Goal: Information Seeking & Learning: Find specific fact

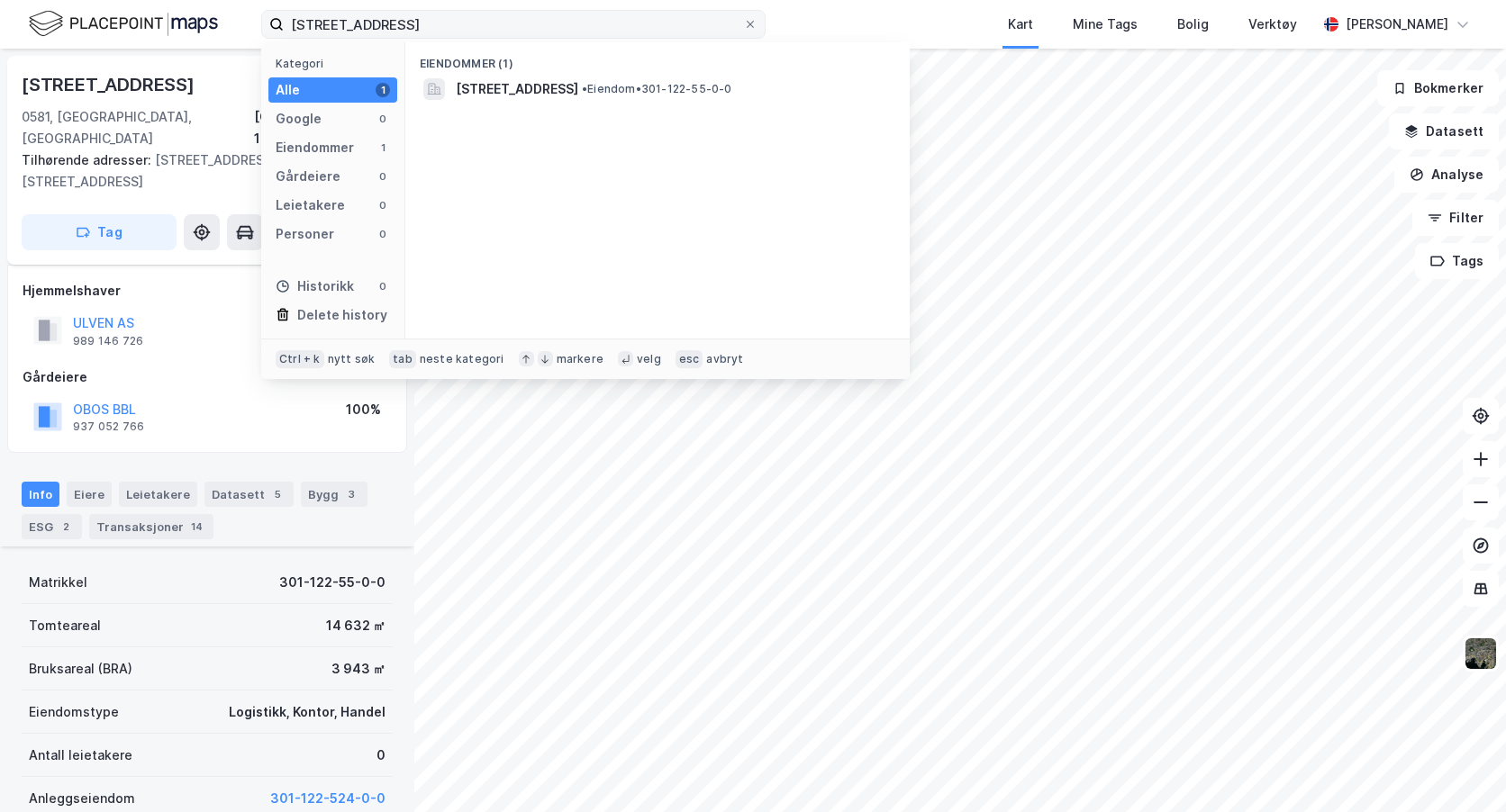
scroll to position [233, 0]
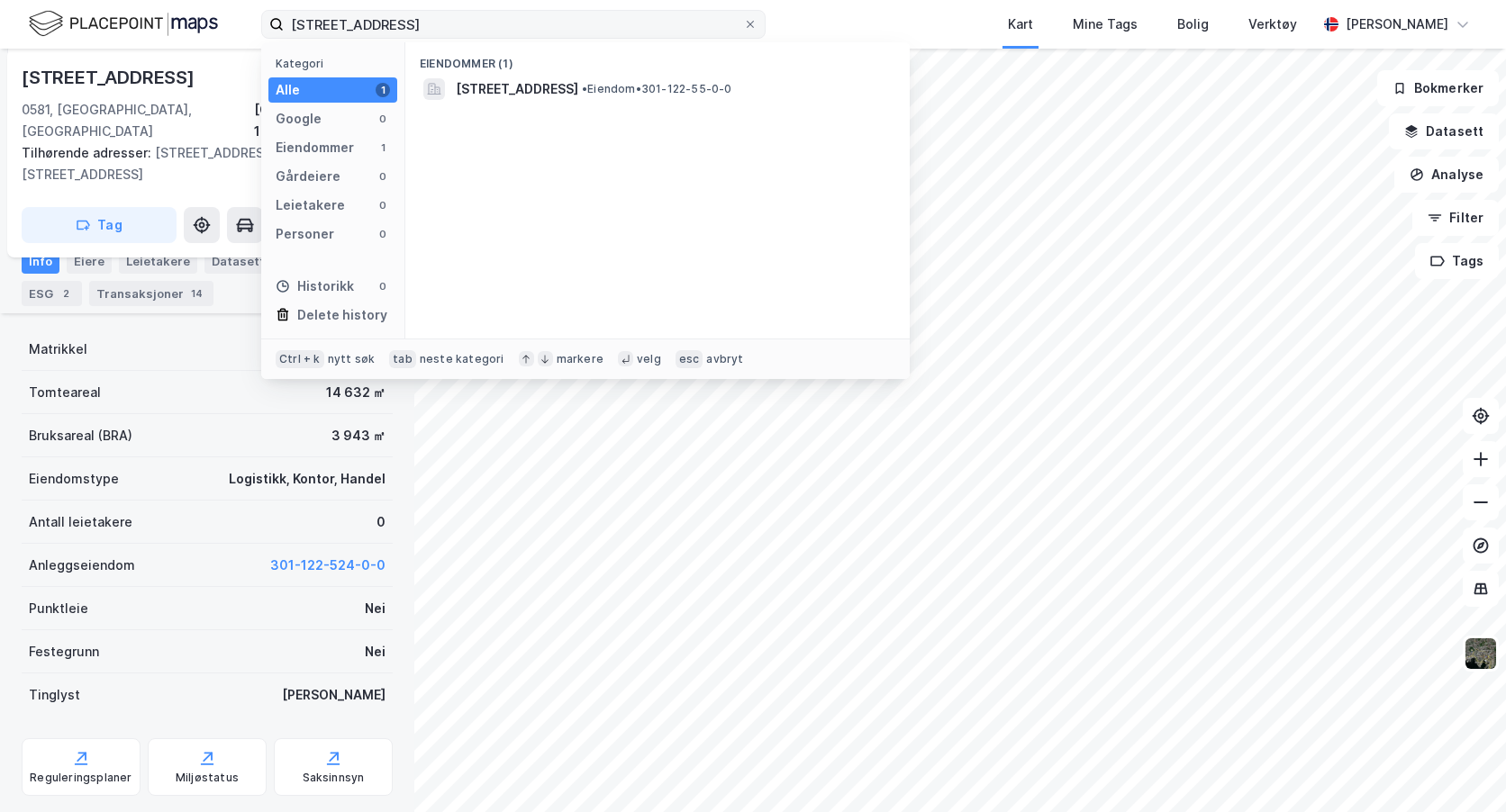
click at [288, 22] on input "[STREET_ADDRESS]" at bounding box center [514, 24] width 459 height 27
type input "r"
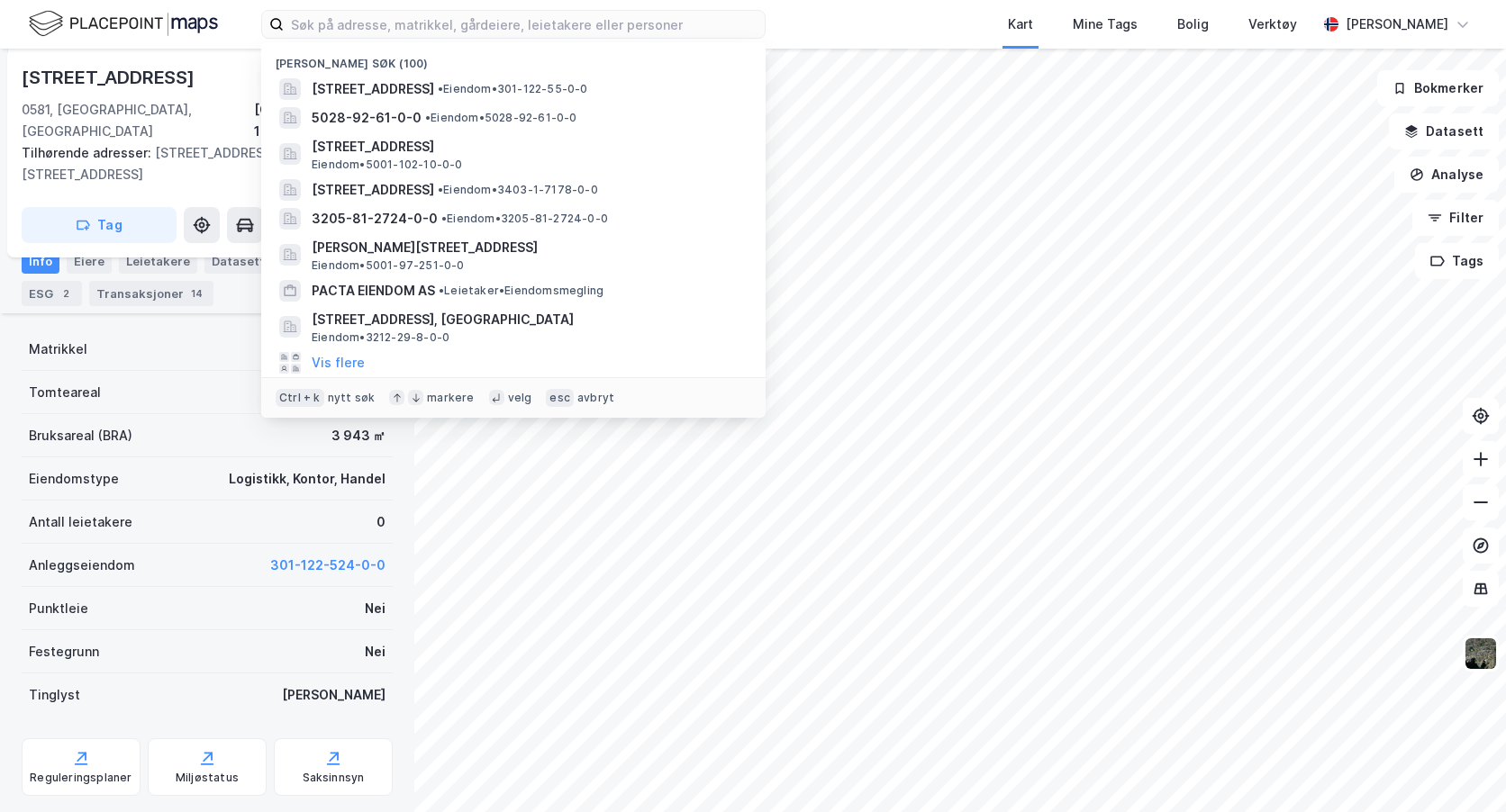
click at [72, 60] on div "[STREET_ADDRESS], 122/55 Tilhørende adresser: [STREET_ADDRESS], [STREET_ADDRESS…" at bounding box center [208, 152] width 400 height 209
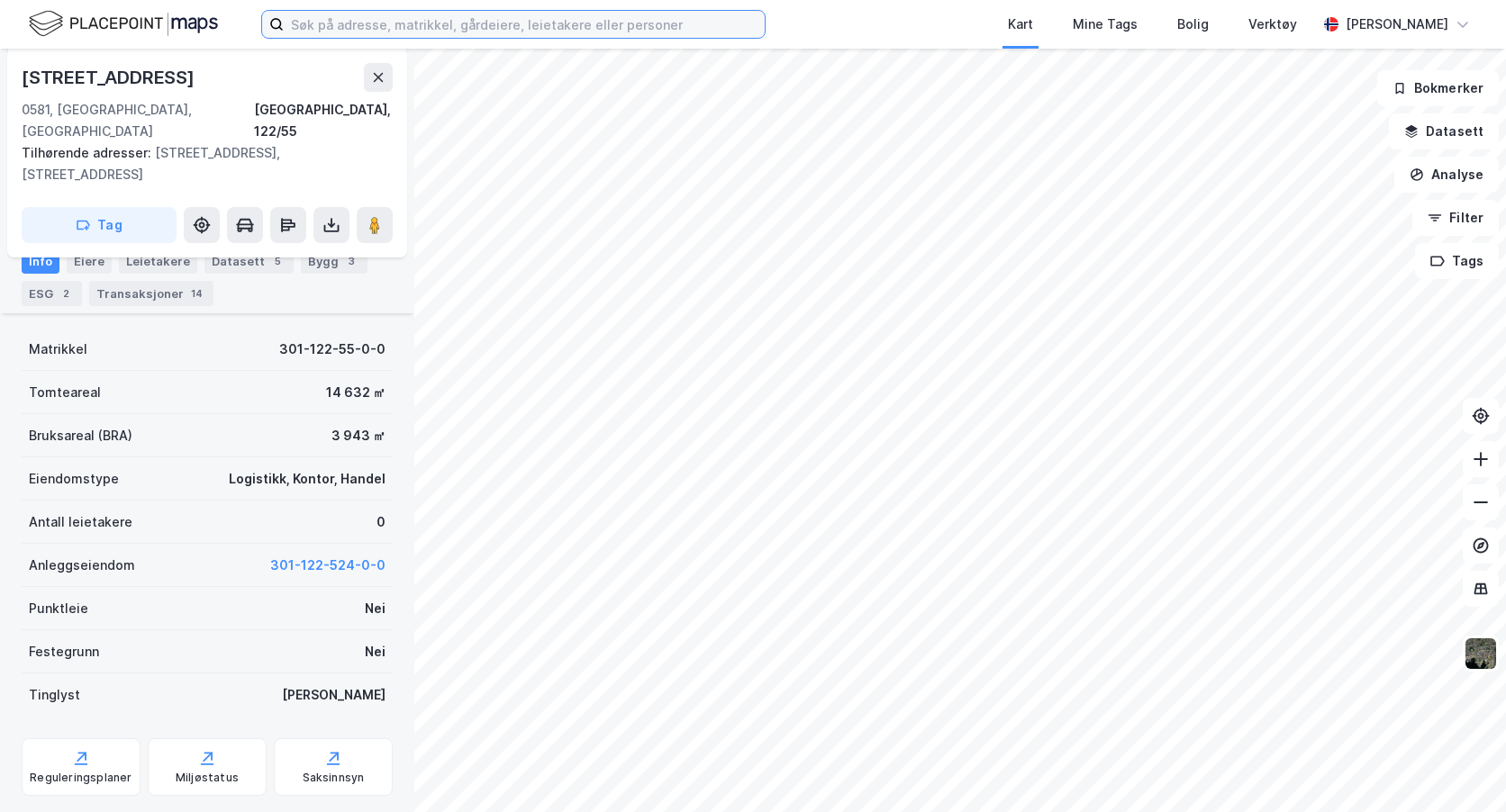
click at [365, 21] on input at bounding box center [524, 24] width 481 height 27
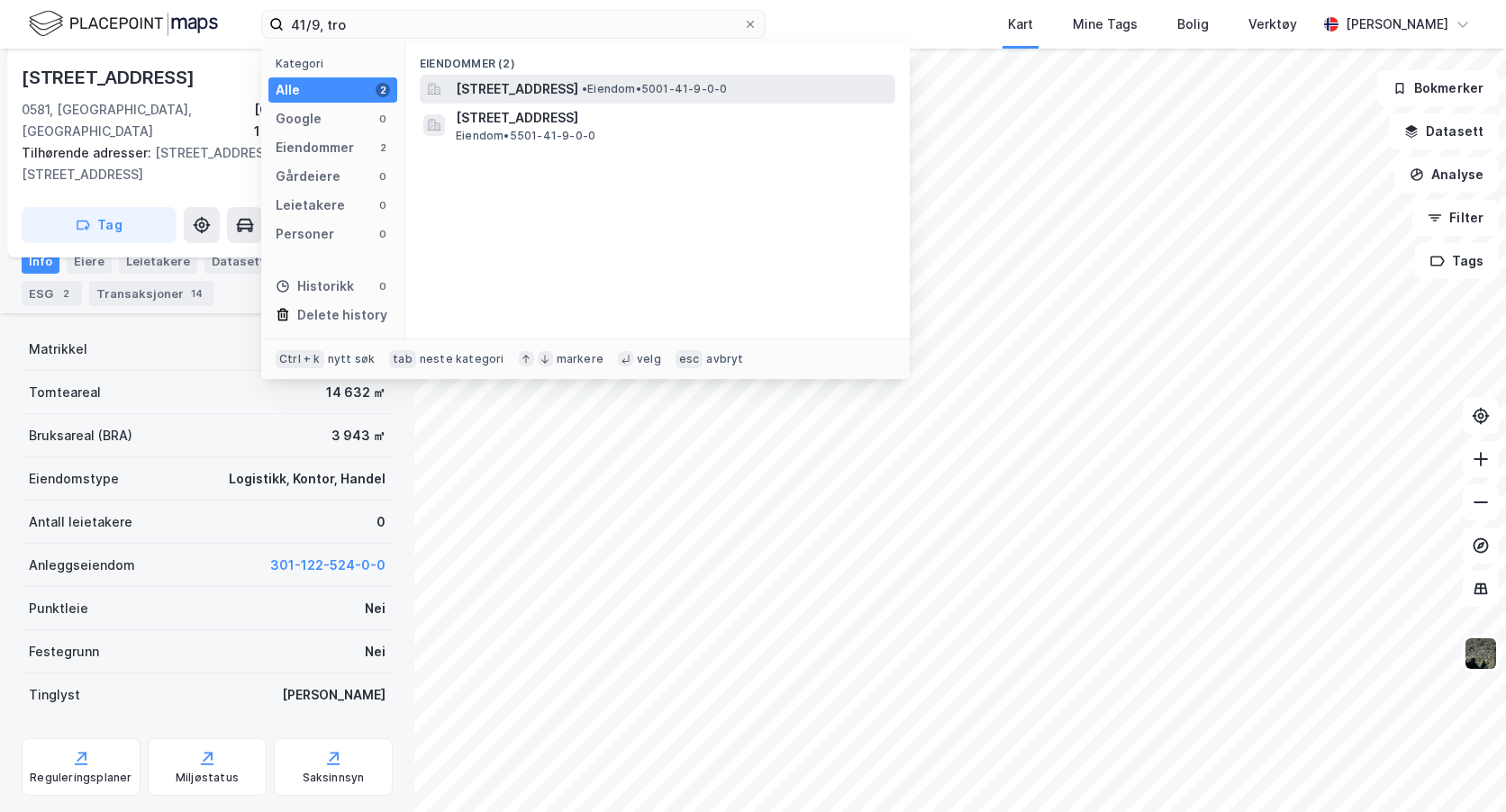
click at [579, 78] on span "[STREET_ADDRESS]" at bounding box center [517, 89] width 123 height 22
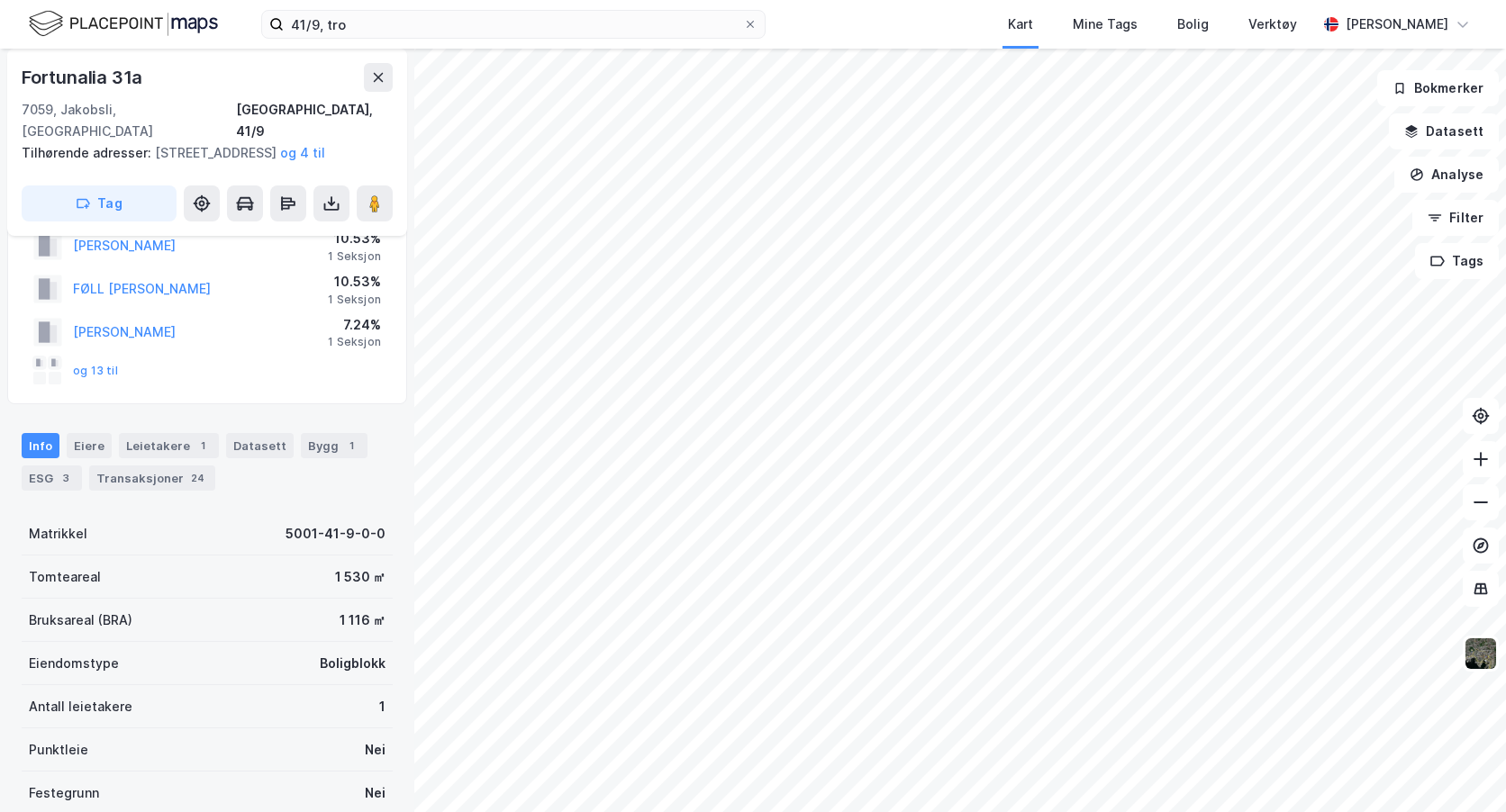
scroll to position [32, 0]
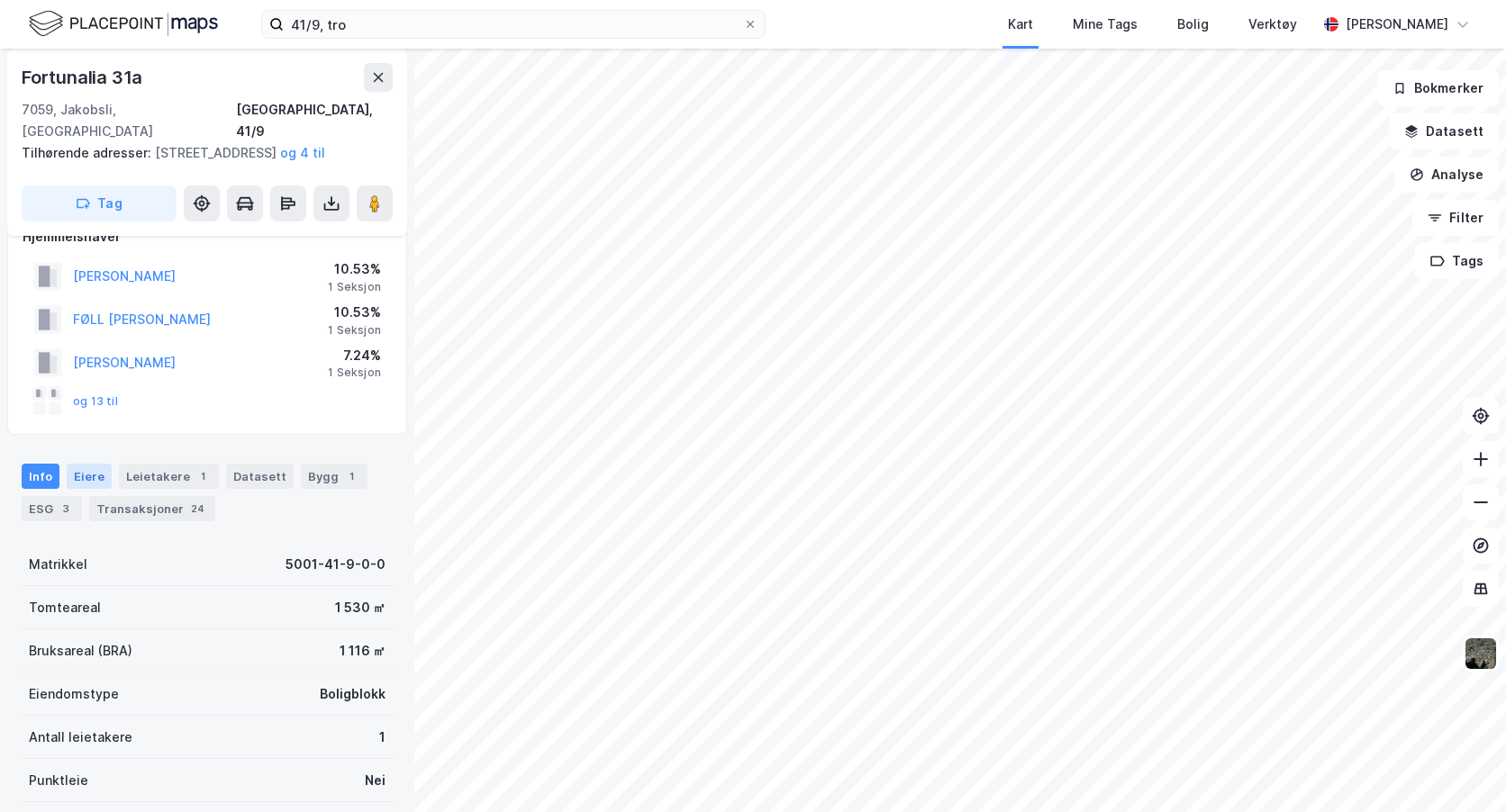
click at [87, 479] on div "Eiere" at bounding box center [89, 477] width 45 height 25
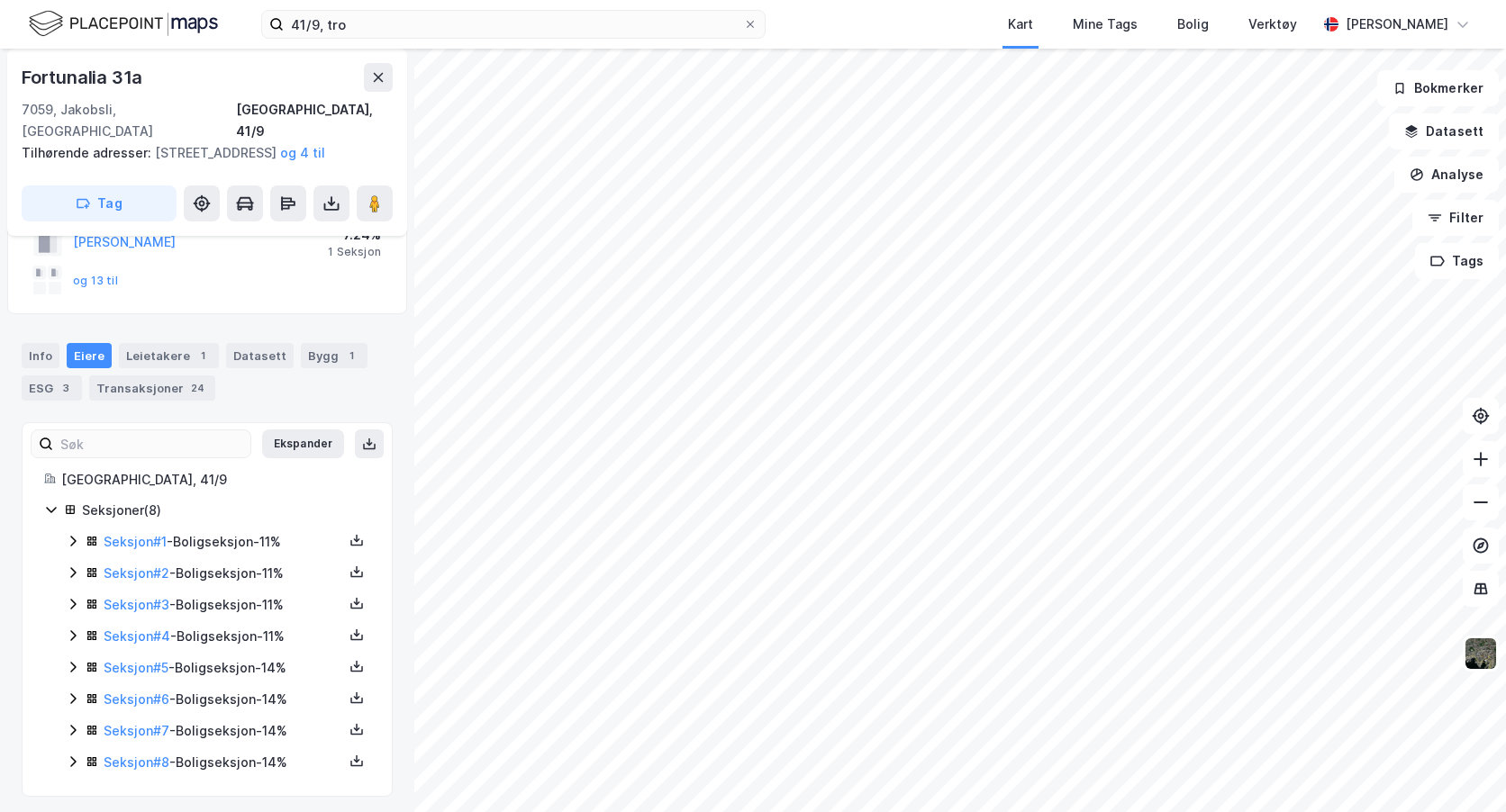
scroll to position [159, 0]
click at [75, 659] on icon at bounding box center [72, 660] width 14 height 14
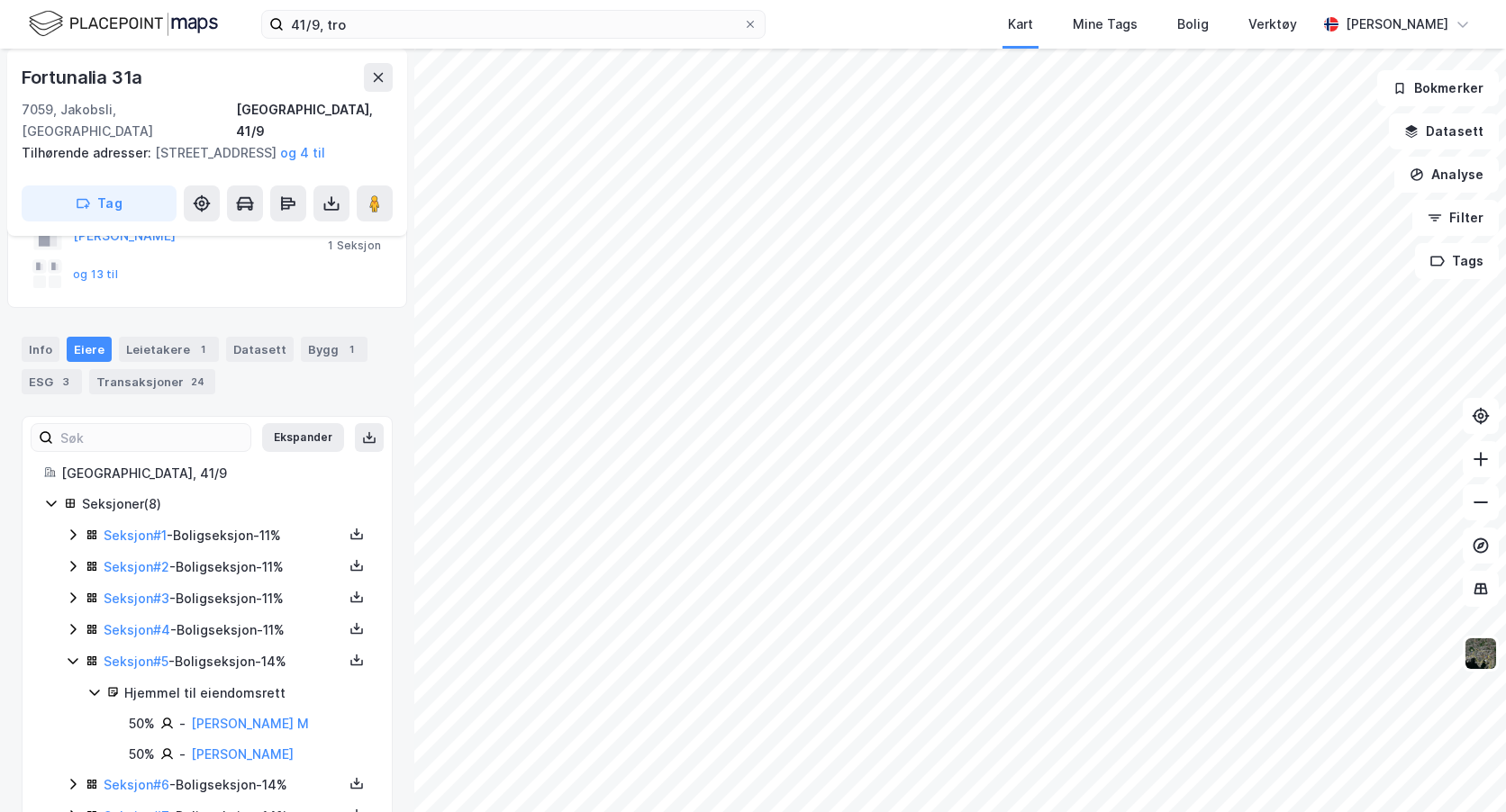
click at [75, 659] on icon at bounding box center [72, 660] width 14 height 14
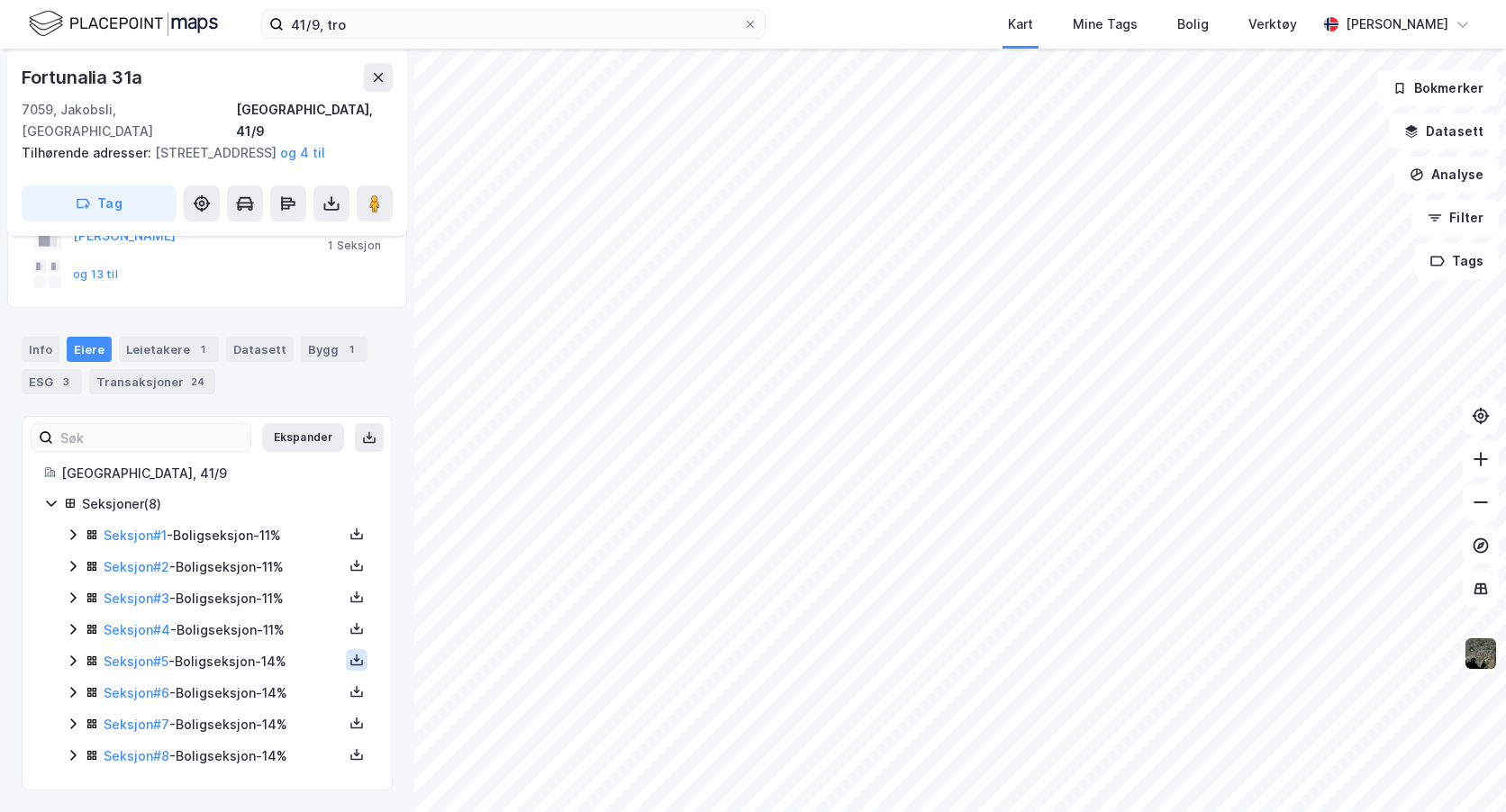
click at [356, 661] on icon at bounding box center [356, 659] width 2 height 9
click at [250, 600] on div "Grunnbok" at bounding box center [248, 606] width 60 height 22
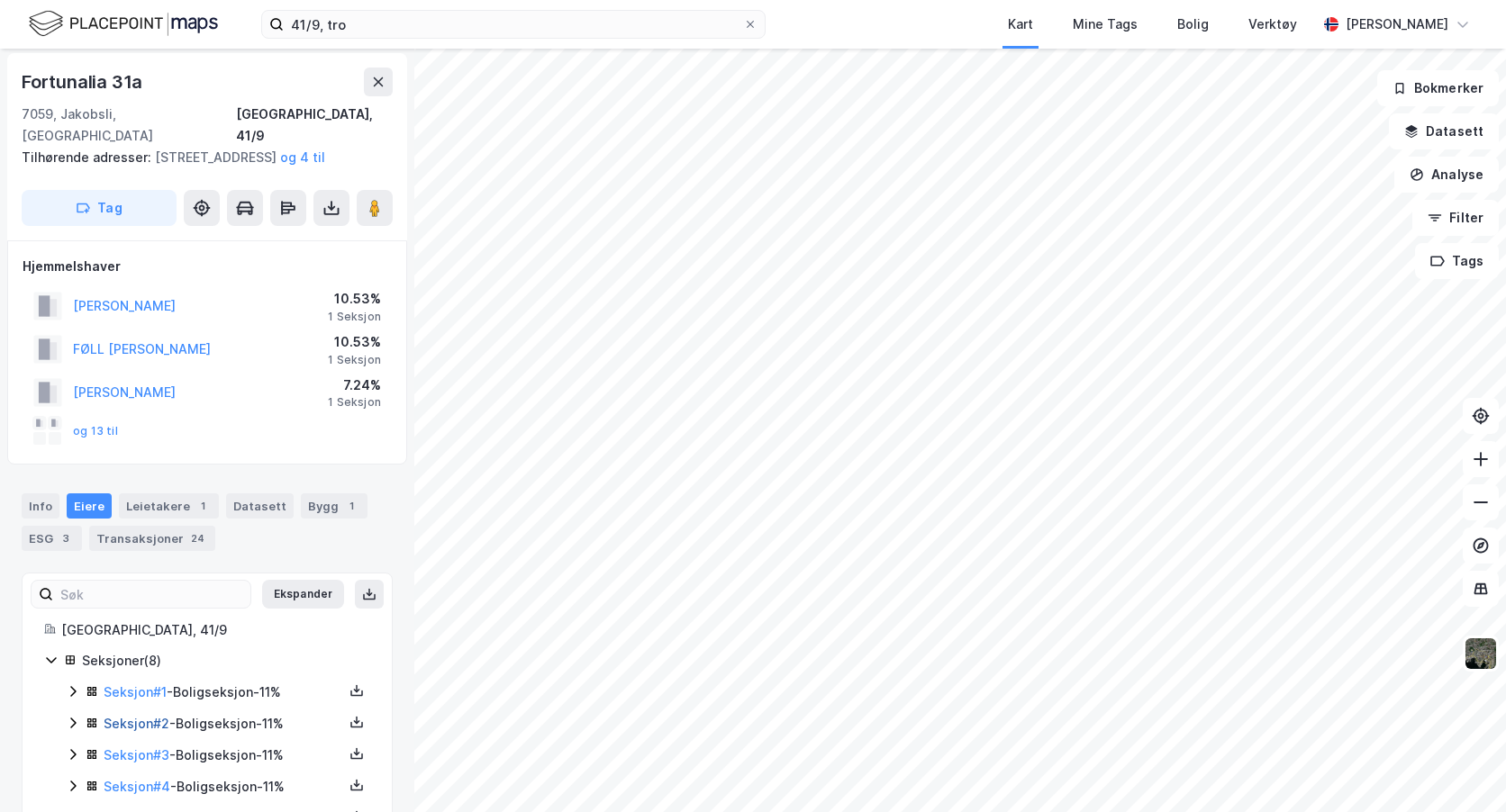
scroll to position [0, 0]
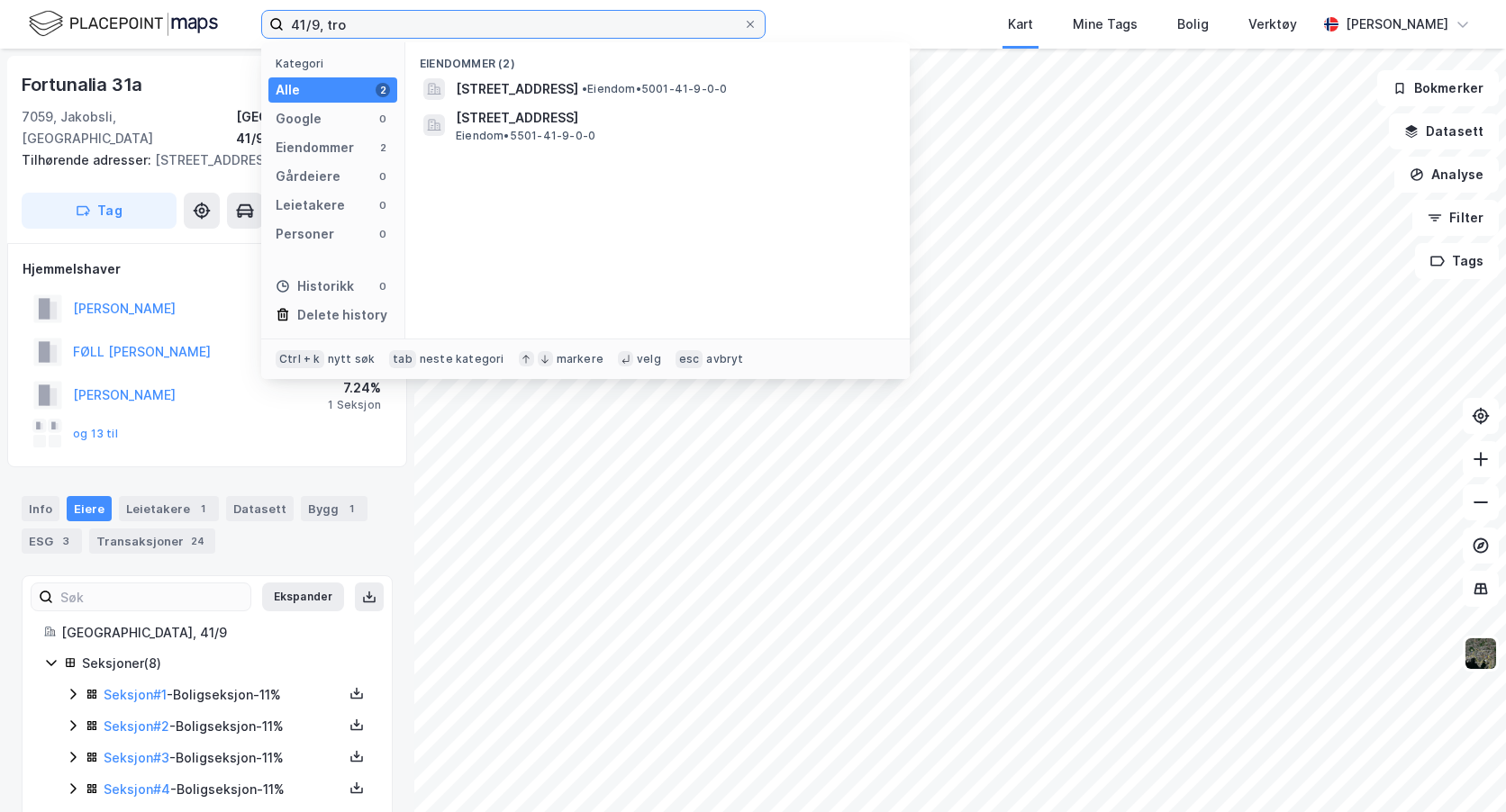
drag, startPoint x: 358, startPoint y: 23, endPoint x: 283, endPoint y: 24, distance: 75.0
click at [283, 24] on label "41/9, tro" at bounding box center [513, 24] width 504 height 29
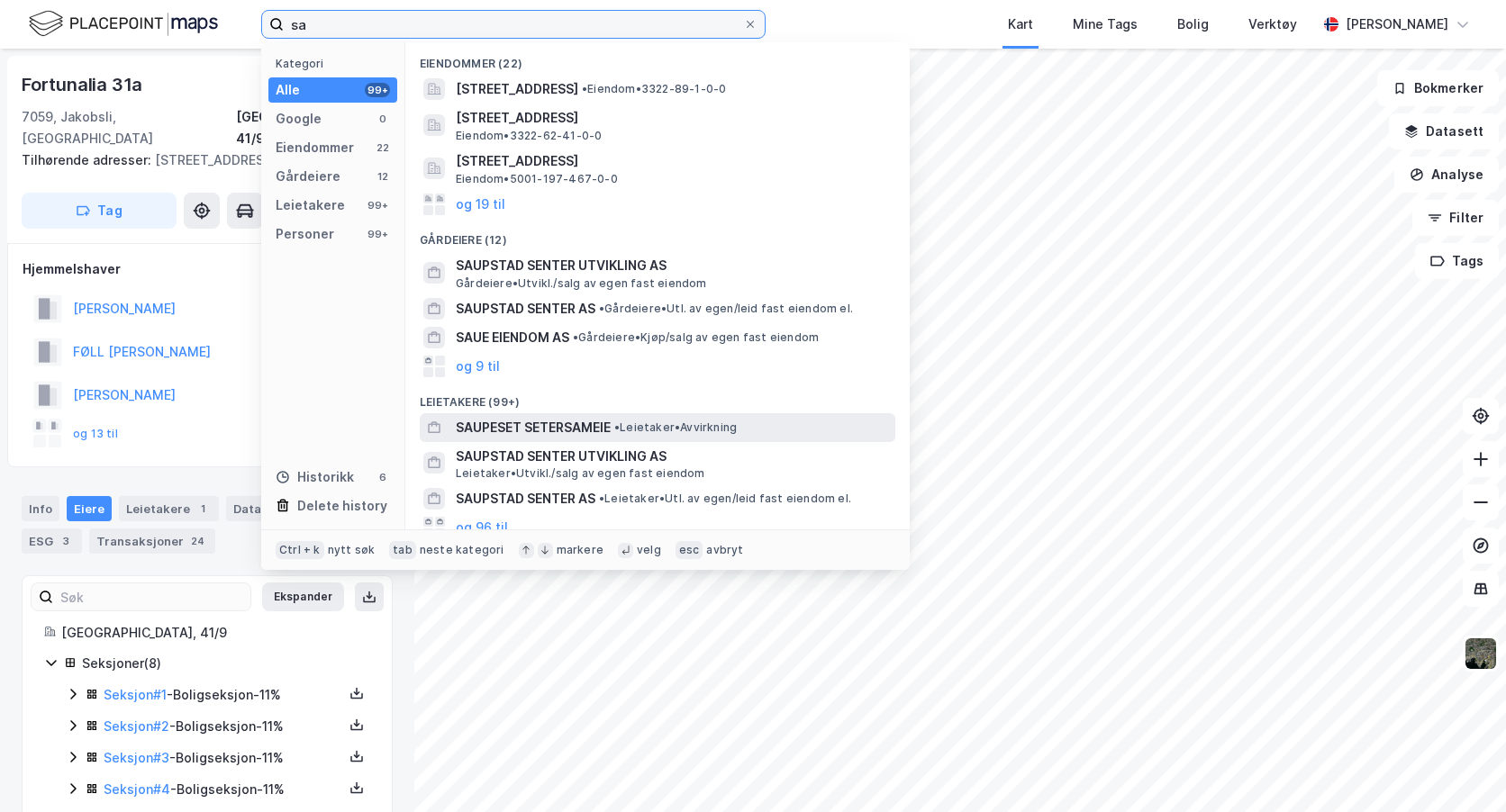
type input "s"
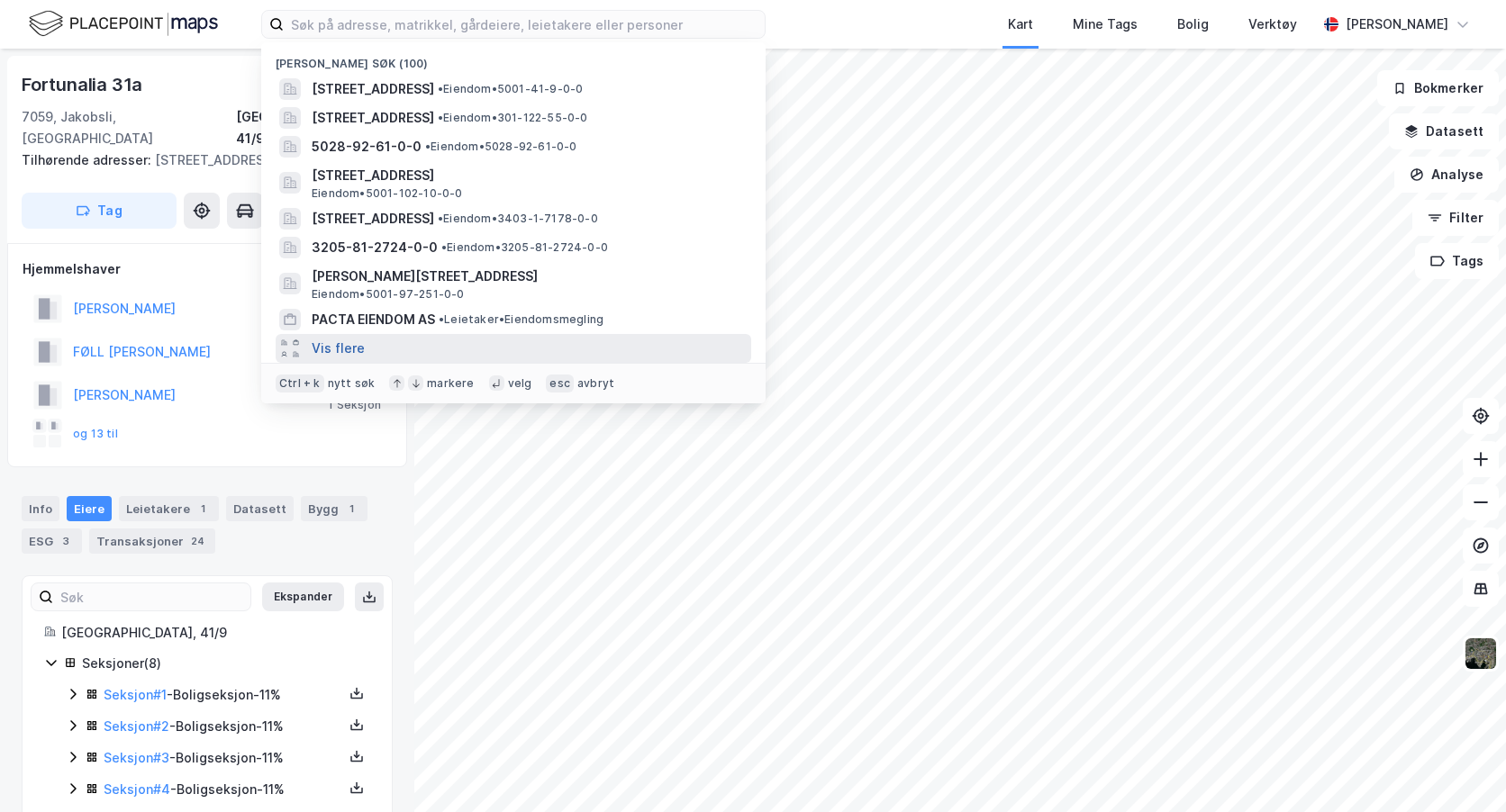
click at [339, 345] on button "Vis flere" at bounding box center [338, 348] width 53 height 22
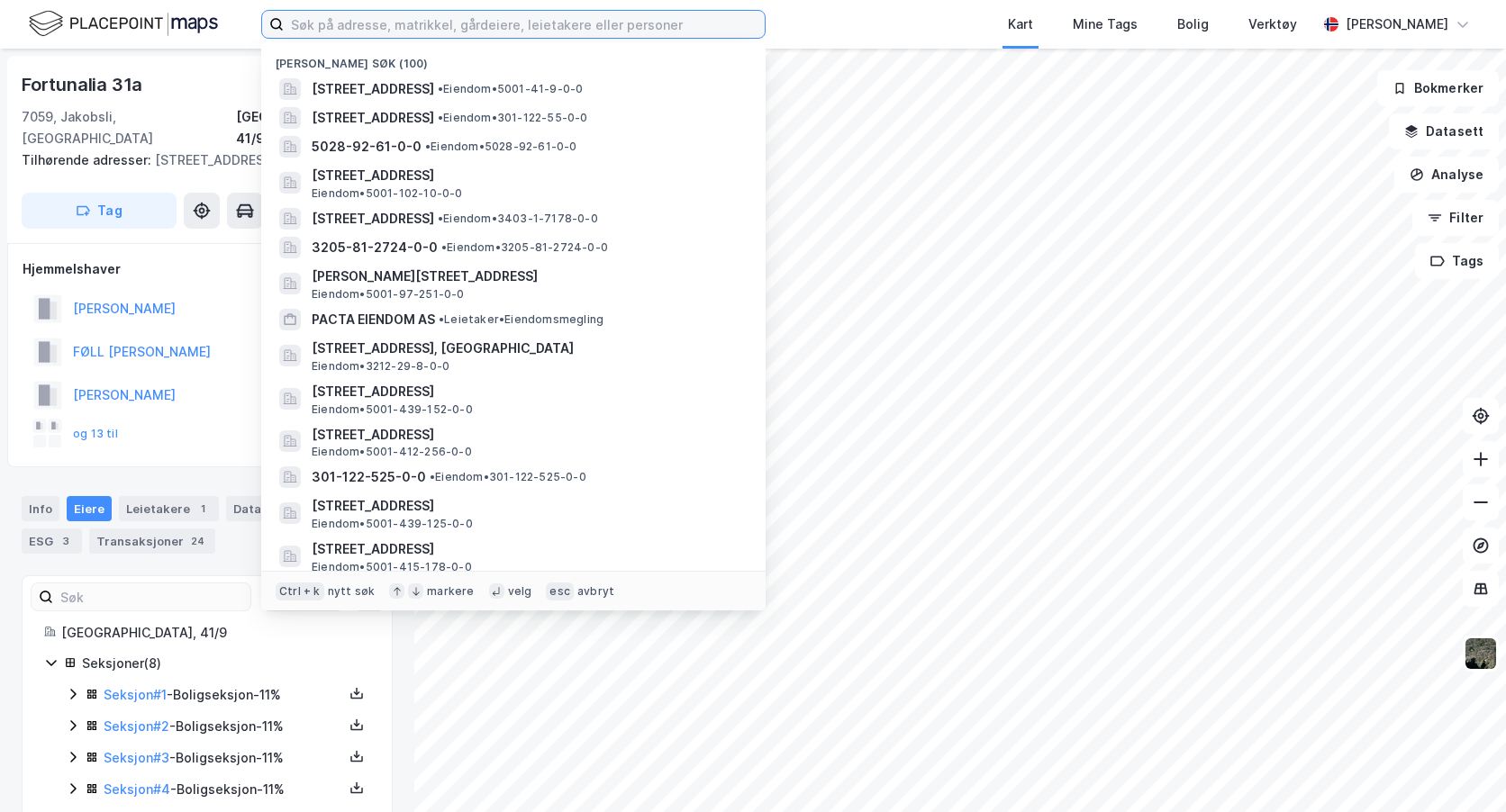
click at [320, 26] on input at bounding box center [524, 24] width 481 height 27
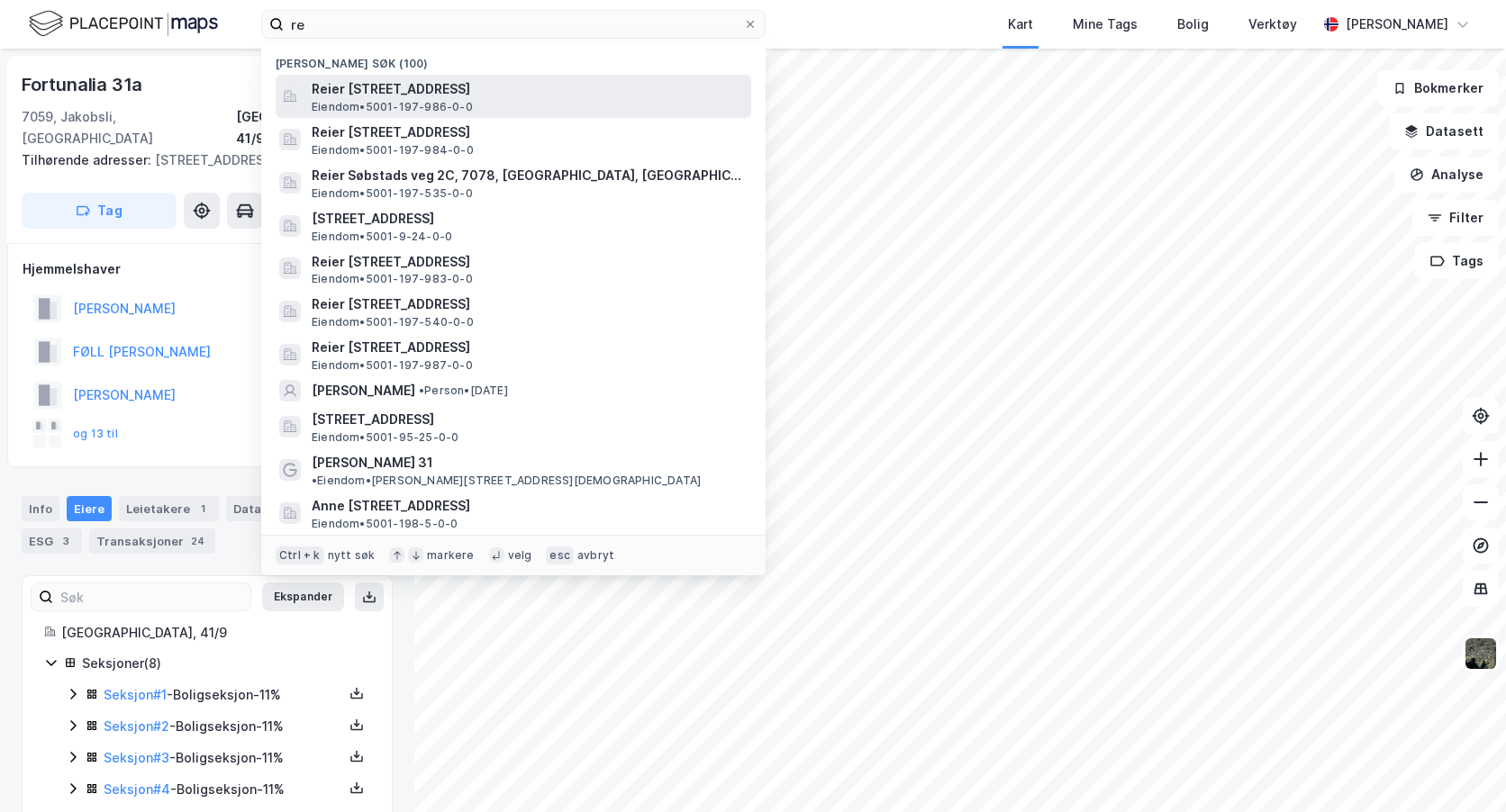
click at [381, 102] on span "Eiendom • 5001-197-986-0-0" at bounding box center [392, 107] width 161 height 14
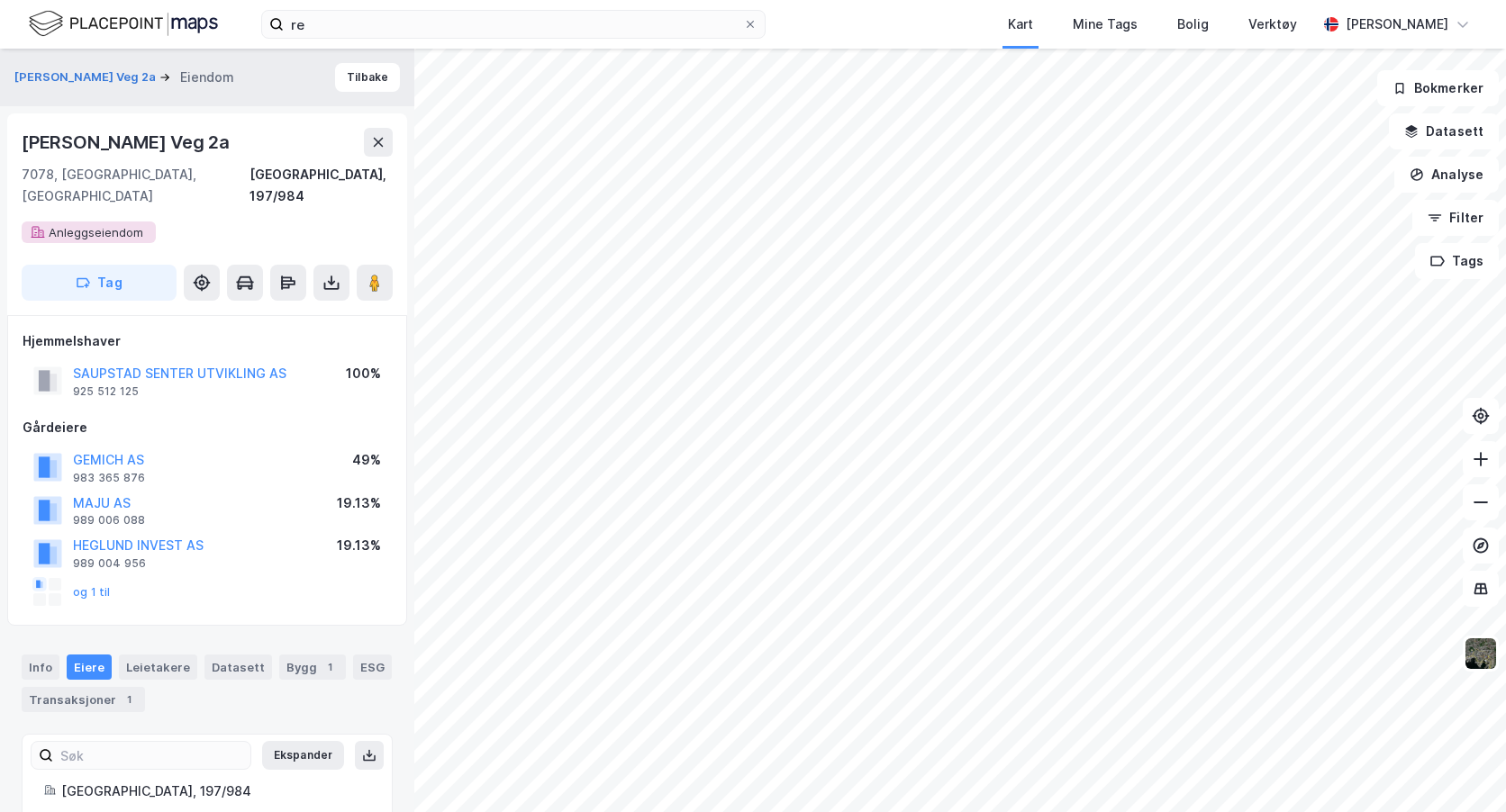
scroll to position [3, 0]
click at [1474, 458] on icon at bounding box center [1480, 459] width 18 height 18
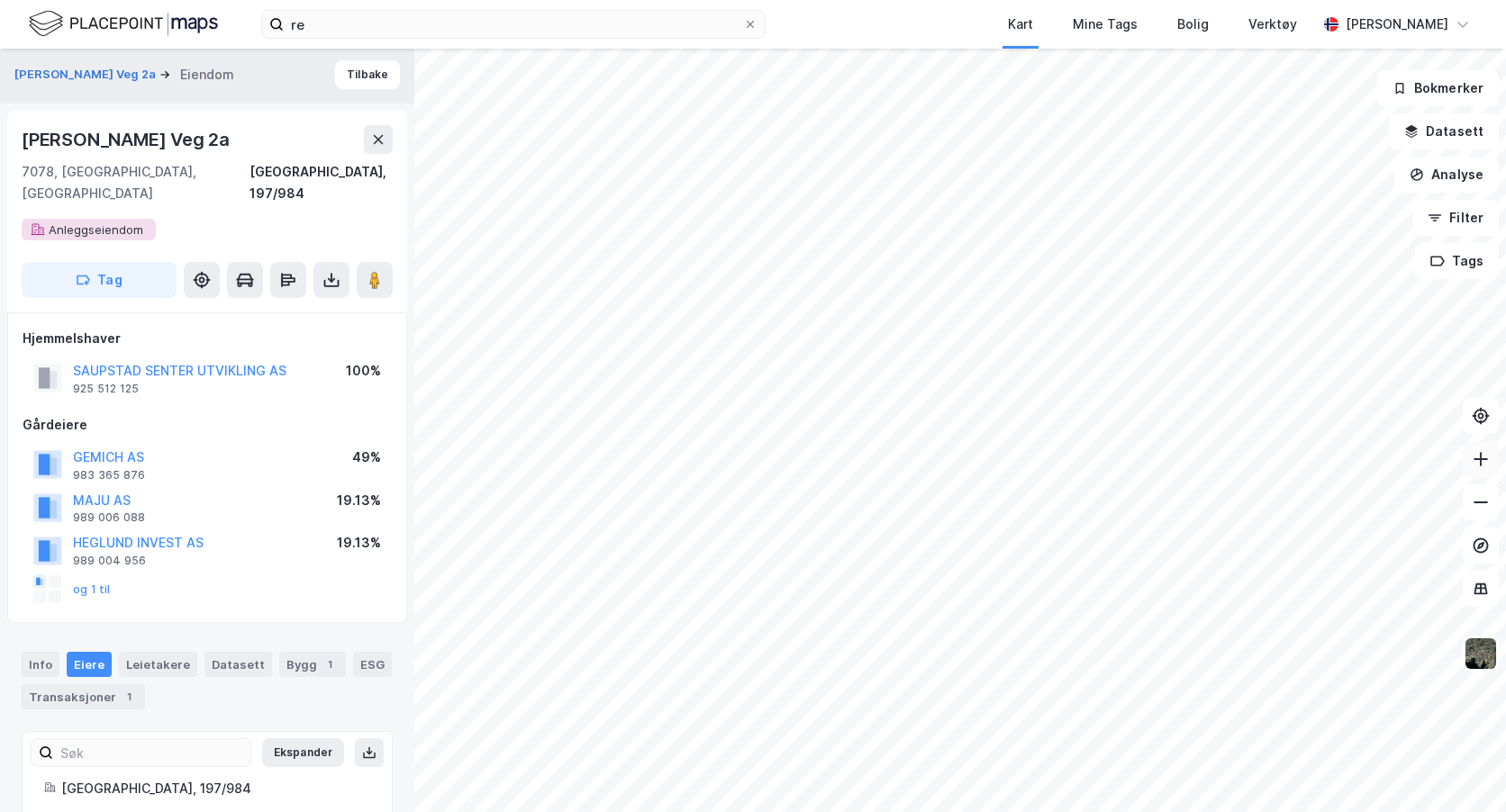
click at [1474, 458] on icon at bounding box center [1480, 459] width 18 height 18
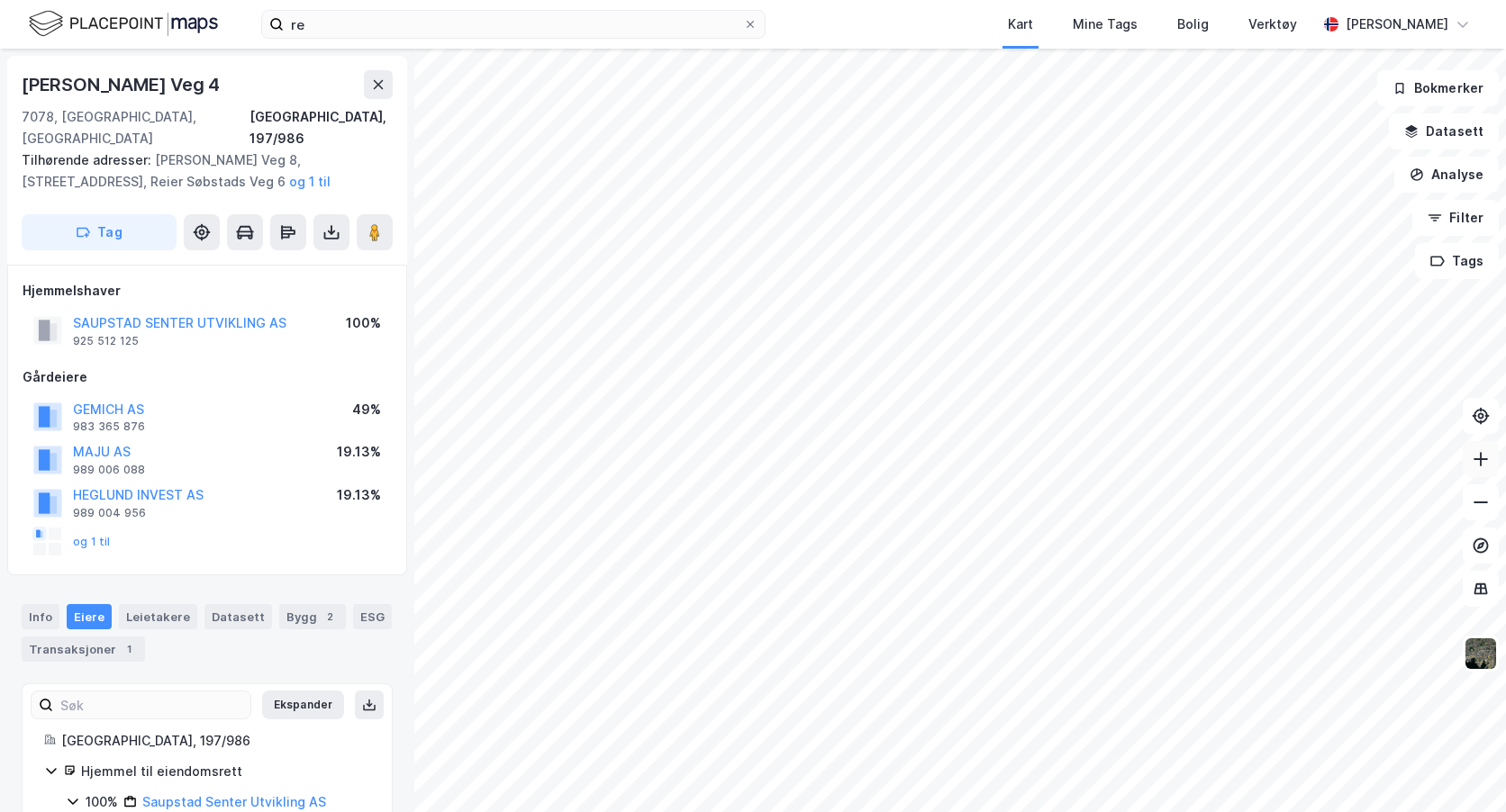
scroll to position [3, 0]
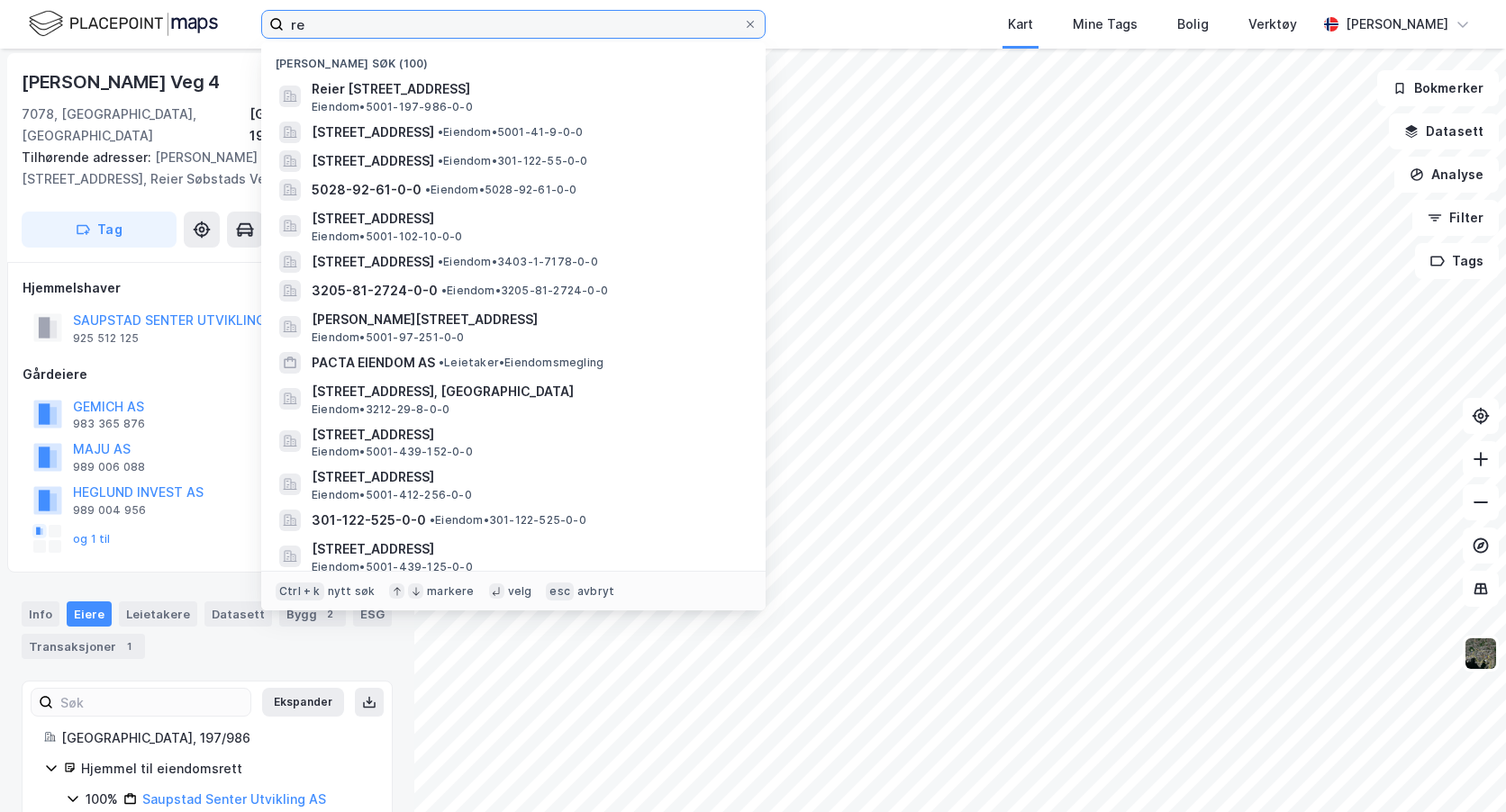
drag, startPoint x: 336, startPoint y: 24, endPoint x: 212, endPoint y: 20, distance: 124.1
click at [232, 20] on div "re Nylige søk (100) [PERSON_NAME] veg 2A, 7078, [GEOGRAPHIC_DATA], [GEOGRAPHIC_…" at bounding box center [753, 24] width 1506 height 49
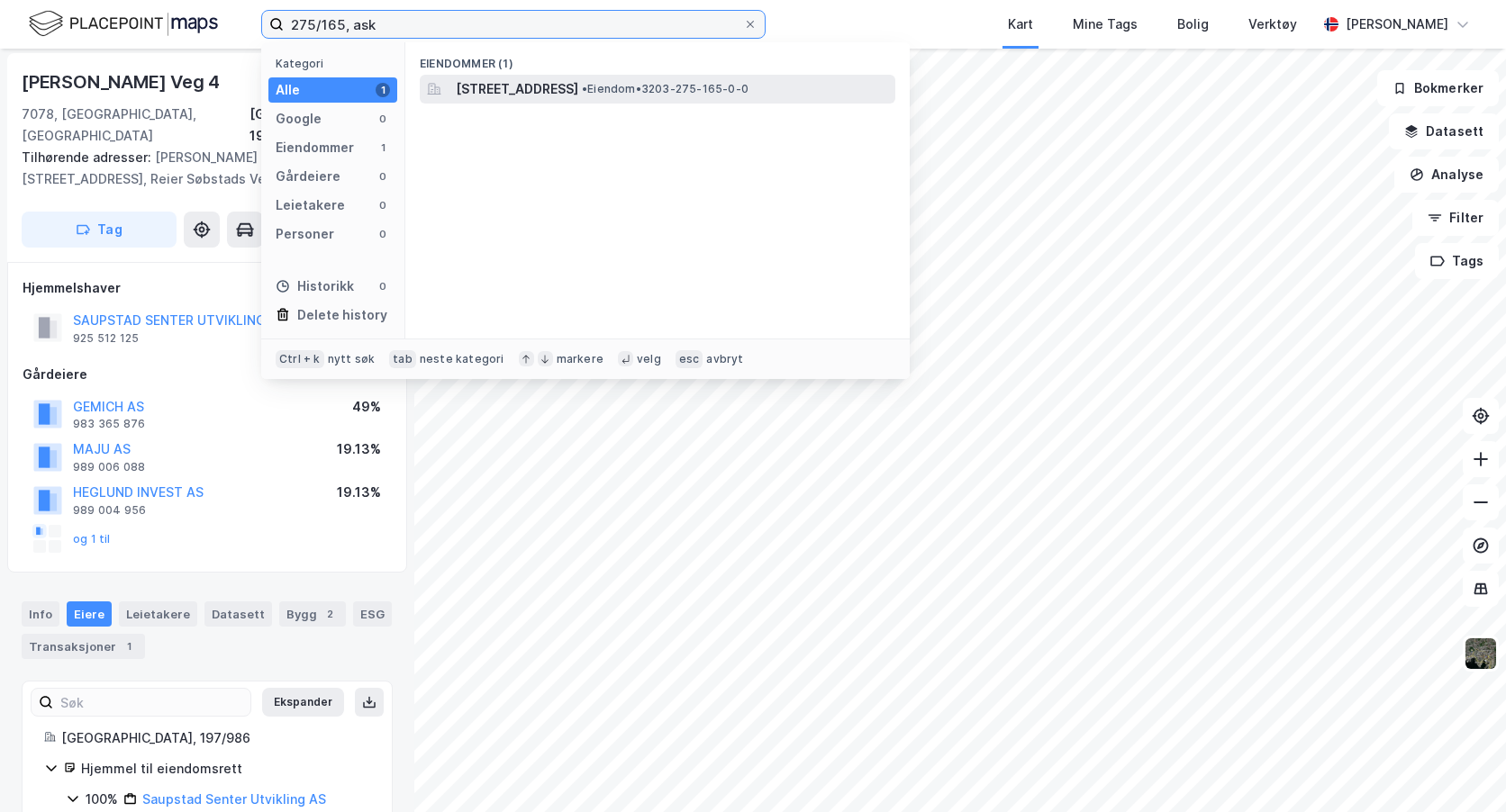
type input "275/165, ask"
click at [520, 86] on span "[STREET_ADDRESS]" at bounding box center [517, 89] width 123 height 22
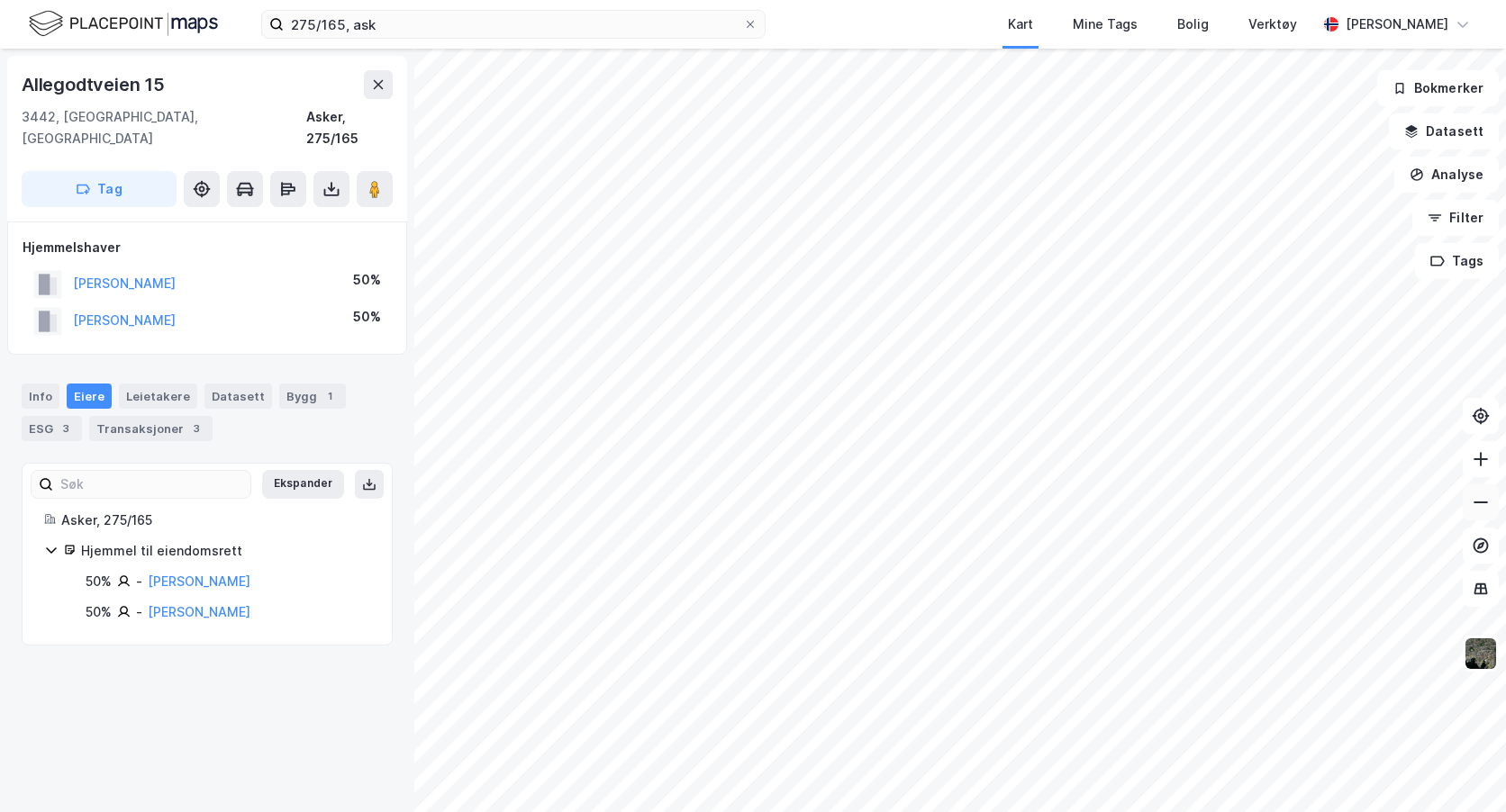
click at [1476, 507] on icon at bounding box center [1480, 502] width 18 height 18
